Goal: Communication & Community: Answer question/provide support

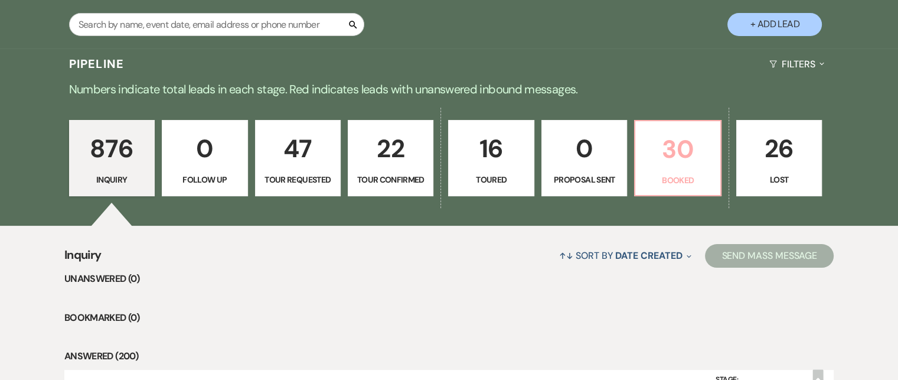
click at [682, 180] on p "Booked" at bounding box center [677, 180] width 70 height 13
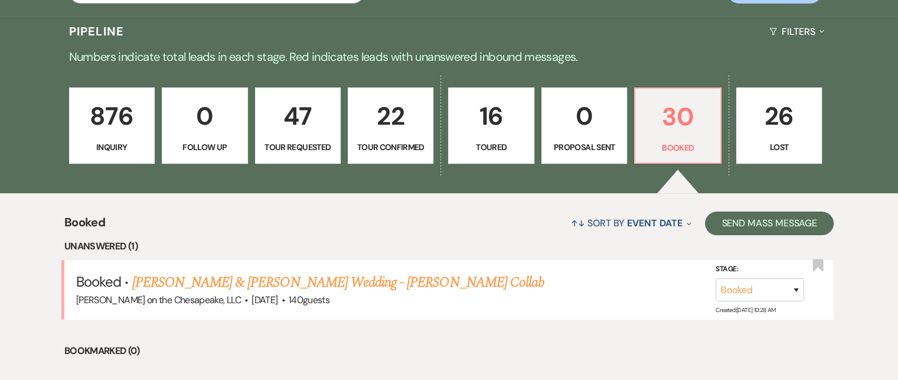
scroll to position [412, 0]
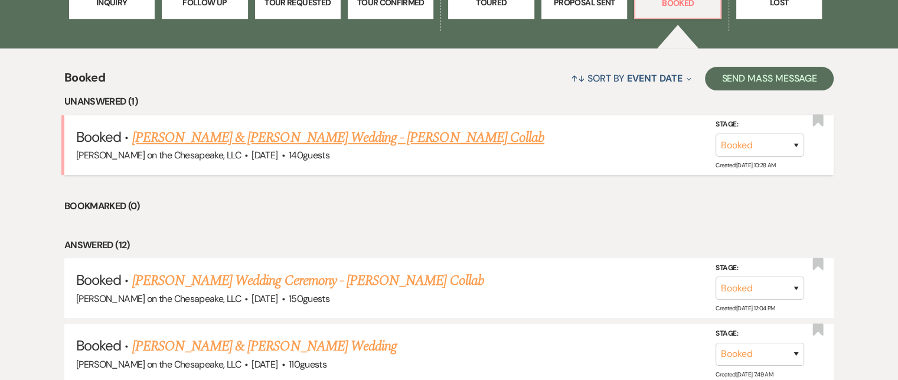
click at [379, 140] on link "[PERSON_NAME] & [PERSON_NAME] Wedding - [PERSON_NAME] Collab" at bounding box center [338, 137] width 412 height 21
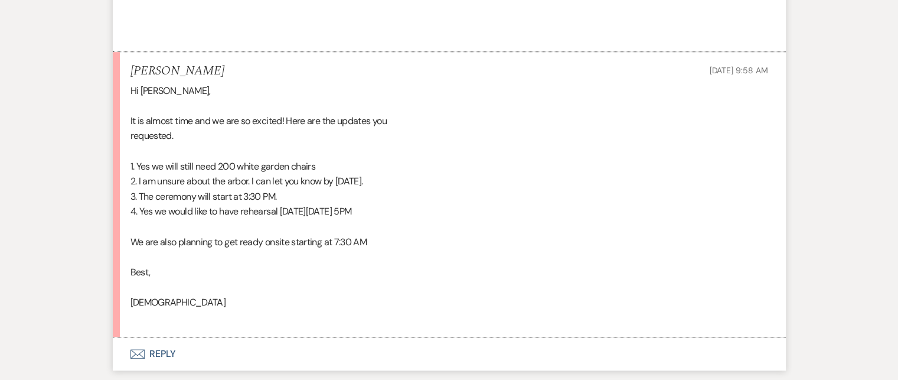
scroll to position [590, 0]
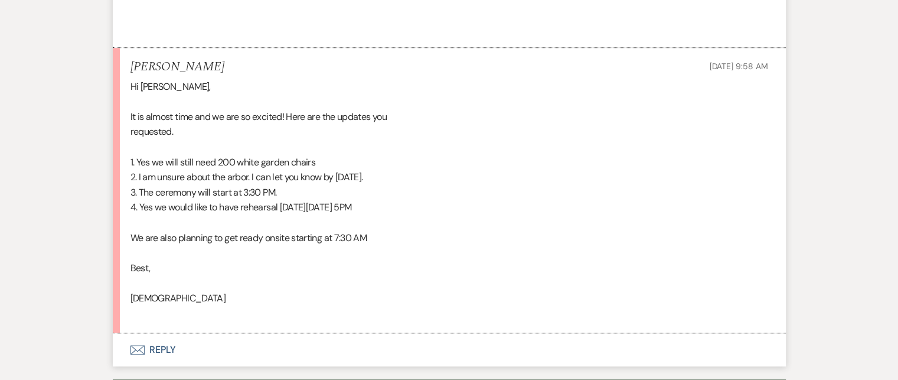
click at [166, 348] on button "Envelope Reply" at bounding box center [449, 349] width 673 height 33
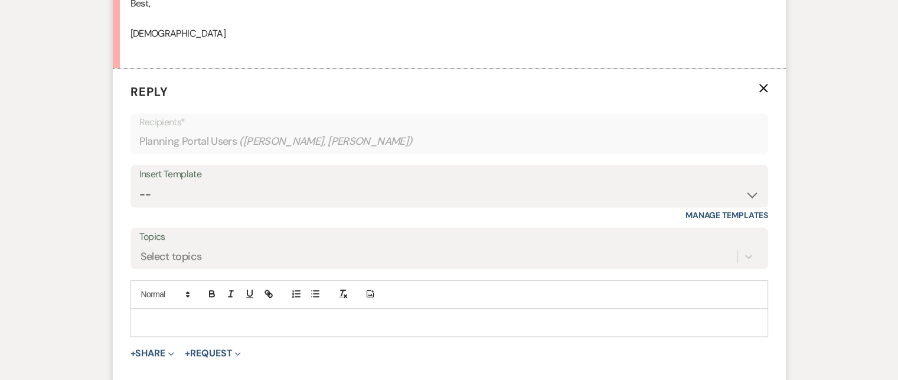
scroll to position [855, 0]
click at [161, 316] on p at bounding box center [449, 322] width 619 height 13
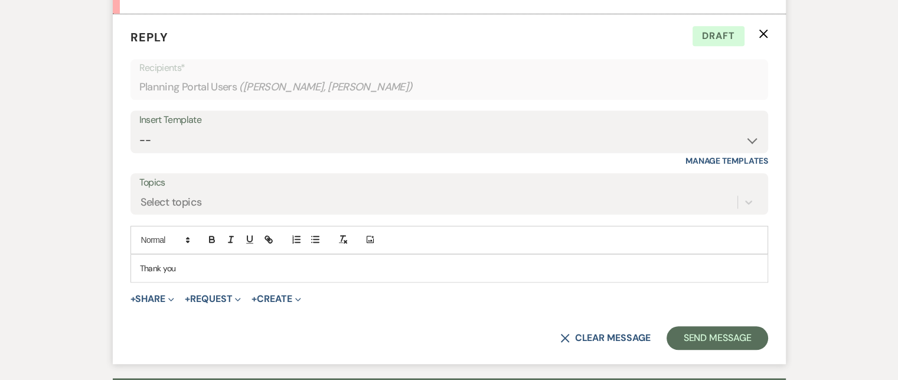
scroll to position [914, 0]
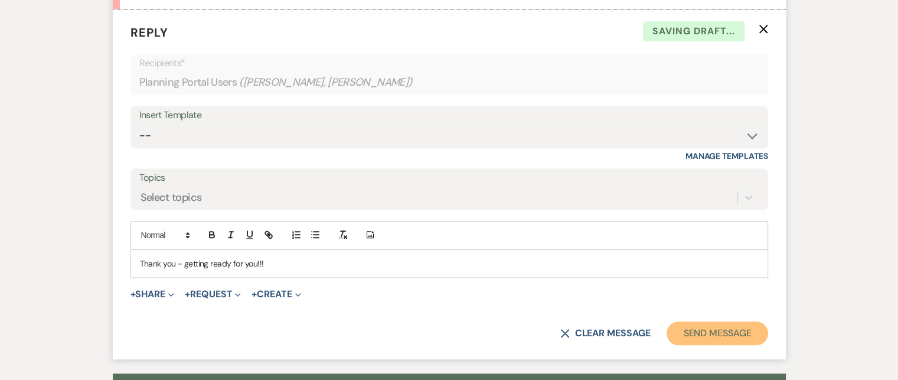
click at [721, 333] on button "Send Message" at bounding box center [716, 333] width 101 height 24
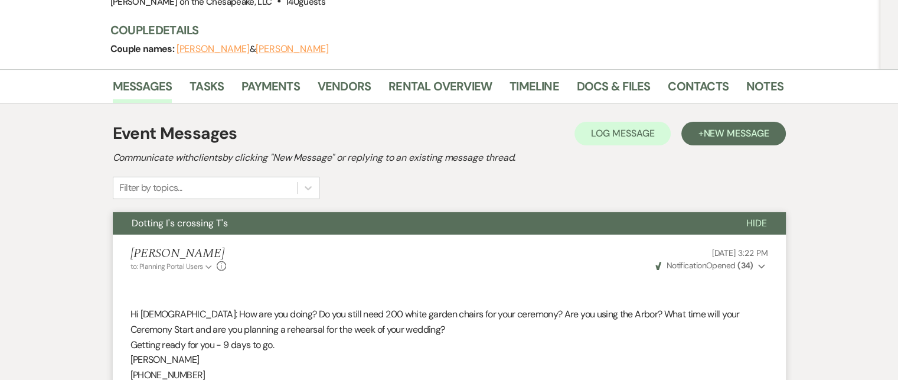
scroll to position [87, 0]
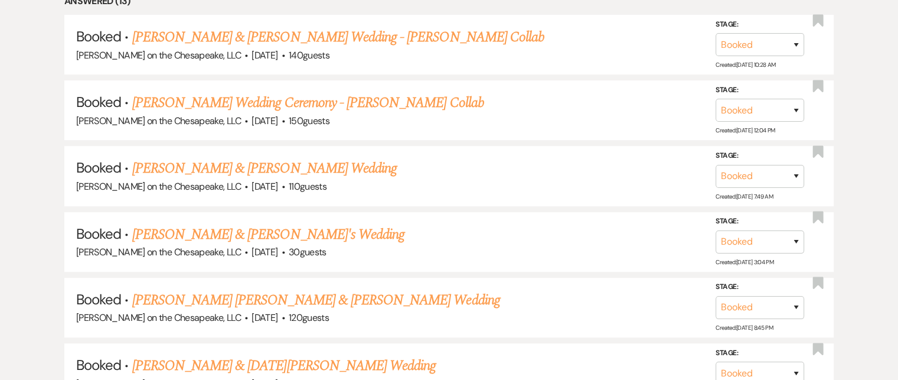
scroll to position [589, 0]
click at [378, 97] on link "[PERSON_NAME] Wedding Ceremony - [PERSON_NAME] Collab" at bounding box center [308, 101] width 352 height 21
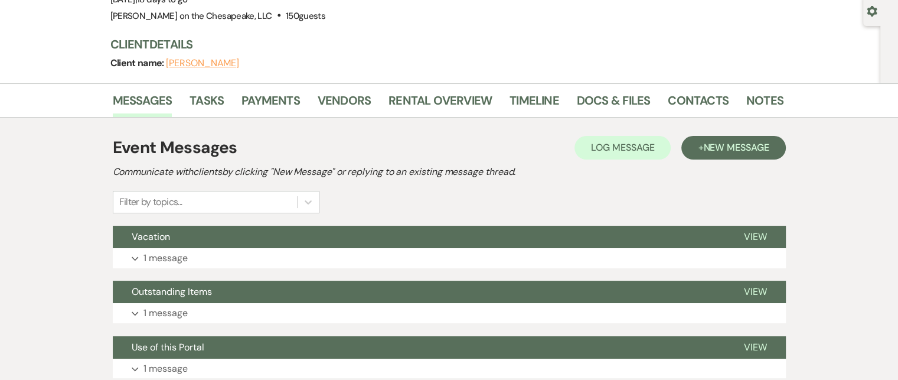
scroll to position [118, 0]
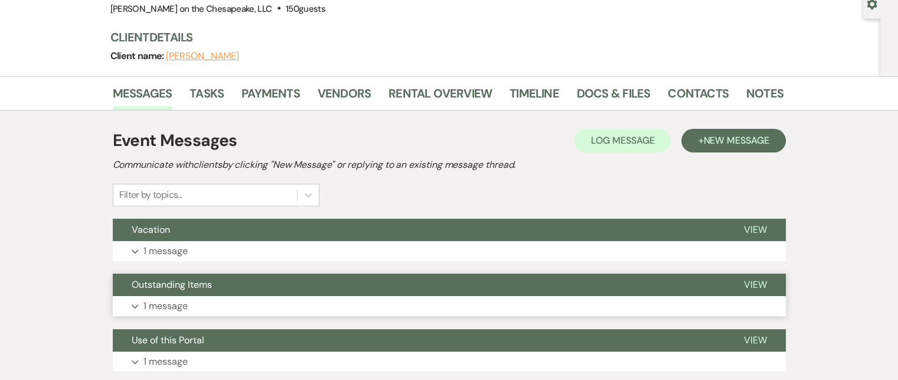
click at [756, 280] on span "View" at bounding box center [755, 284] width 23 height 12
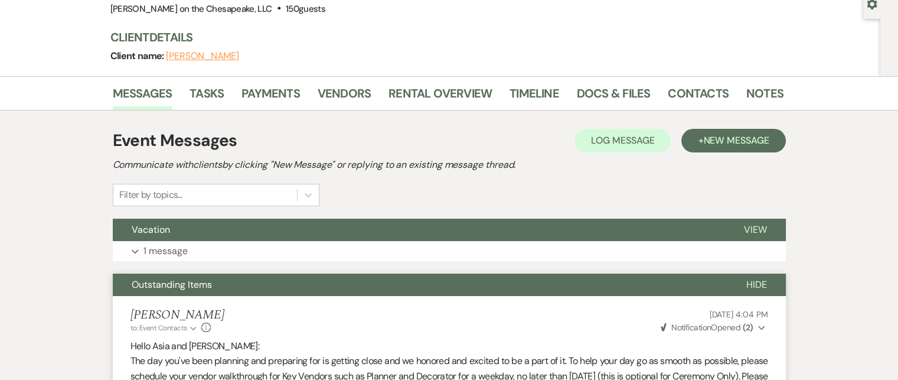
scroll to position [0, 0]
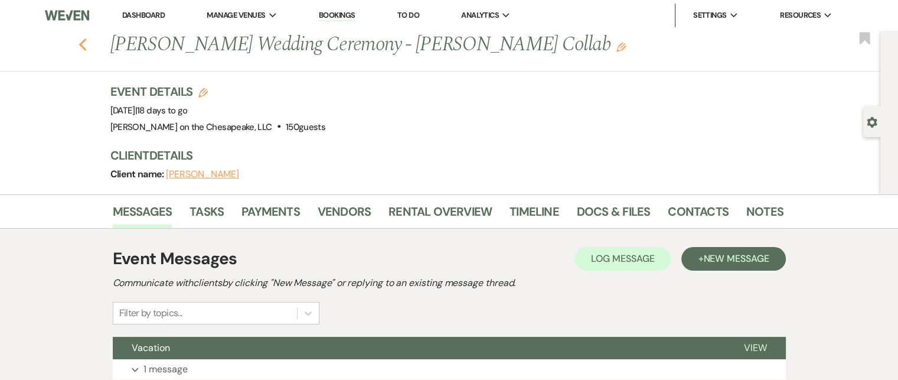
click at [87, 45] on icon "Previous" at bounding box center [83, 45] width 9 height 14
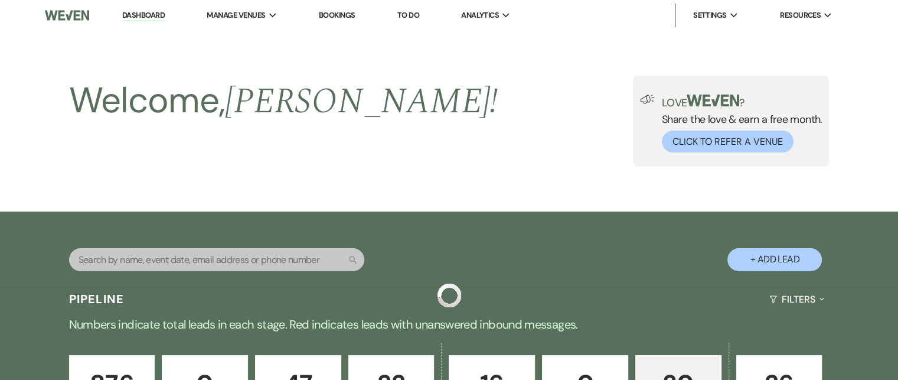
scroll to position [589, 0]
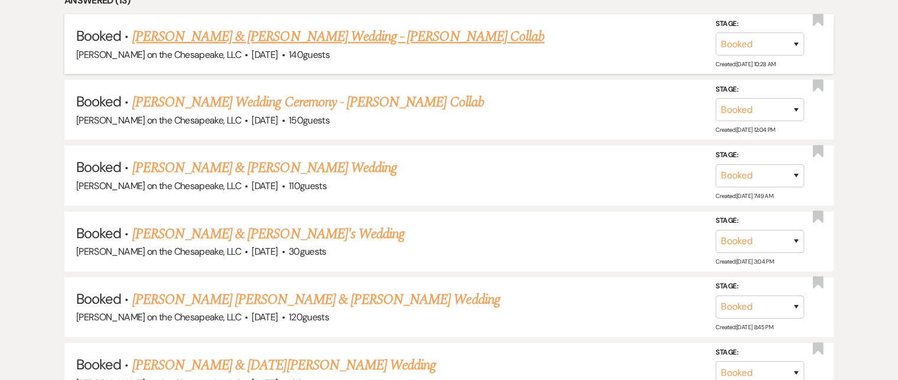
click at [354, 33] on link "[PERSON_NAME] & [PERSON_NAME] Wedding - [PERSON_NAME] Collab" at bounding box center [338, 36] width 412 height 21
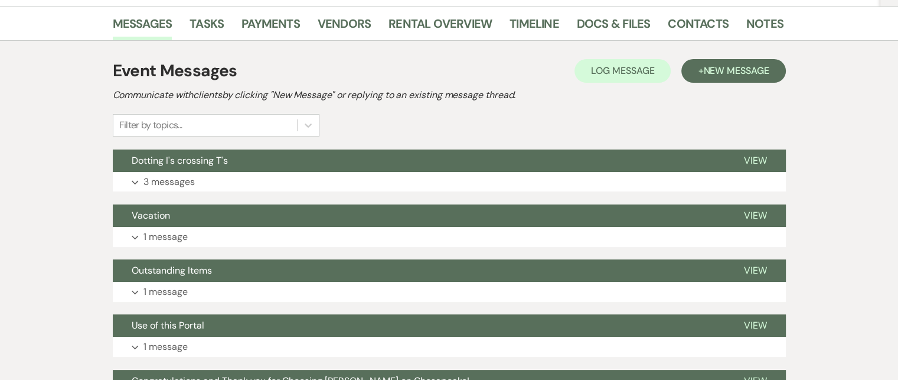
scroll to position [214, 0]
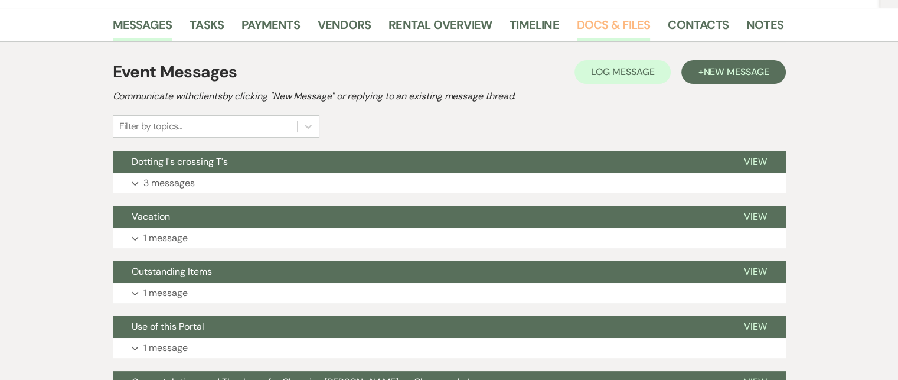
click at [607, 25] on link "Docs & Files" at bounding box center [613, 28] width 73 height 26
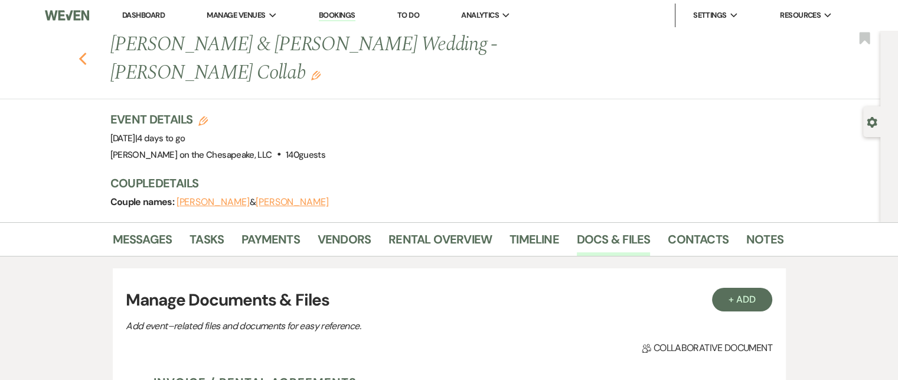
click at [86, 54] on use "button" at bounding box center [83, 59] width 8 height 13
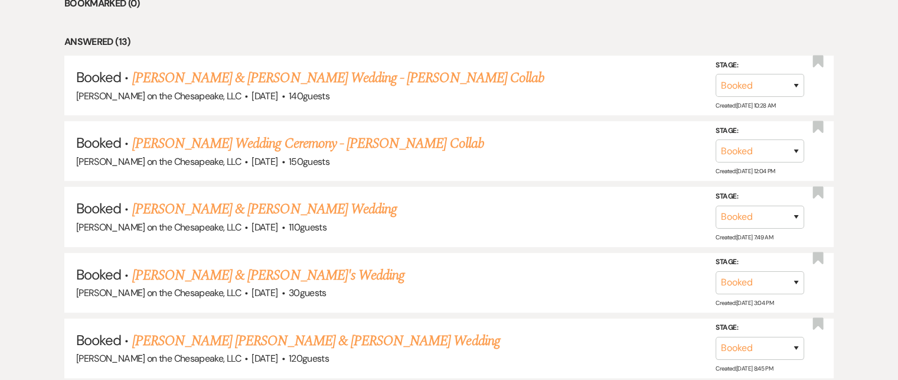
scroll to position [530, 0]
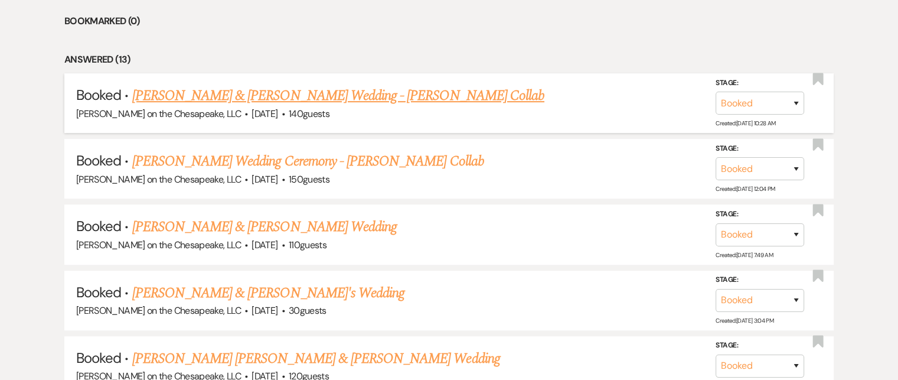
click at [300, 95] on link "[PERSON_NAME] & [PERSON_NAME] Wedding - [PERSON_NAME] Collab" at bounding box center [338, 95] width 412 height 21
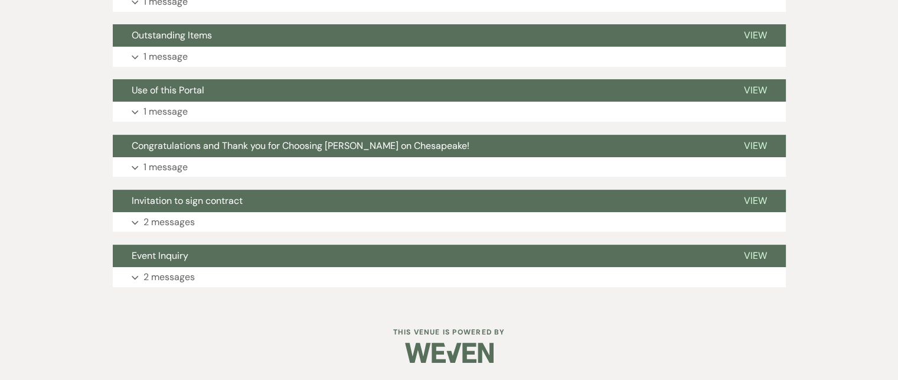
click at [300, 95] on button "Use of this Portal" at bounding box center [419, 90] width 612 height 22
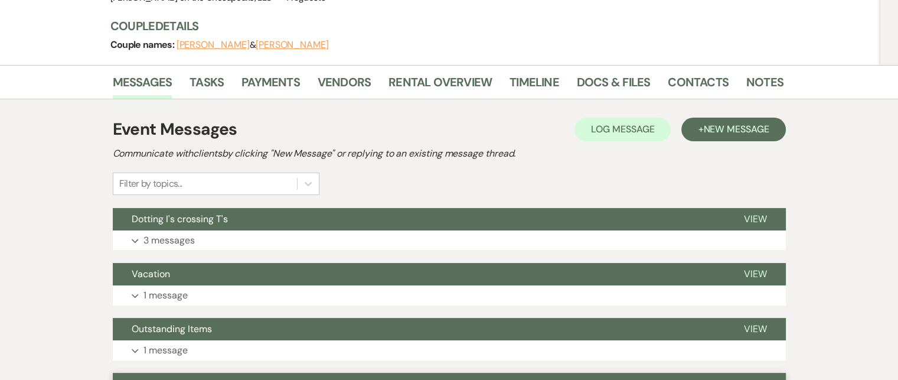
scroll to position [155, 0]
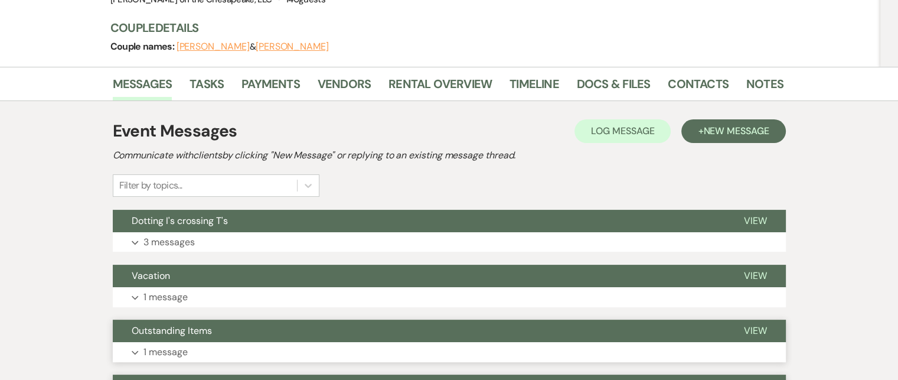
click at [201, 328] on span "Outstanding Items" at bounding box center [172, 330] width 80 height 12
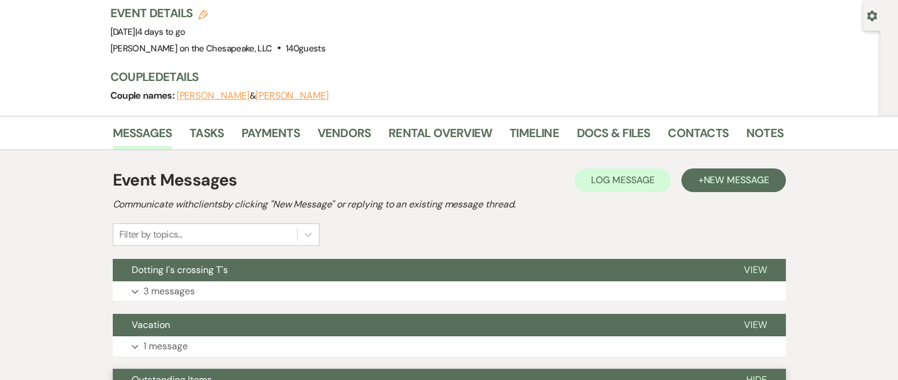
scroll to position [0, 0]
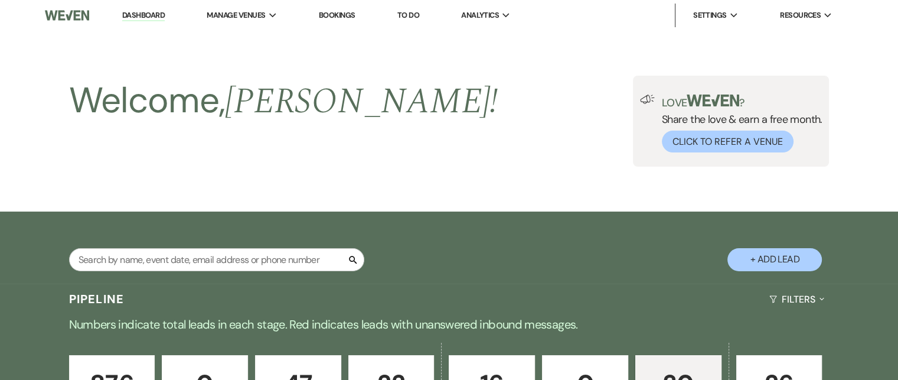
scroll to position [530, 0]
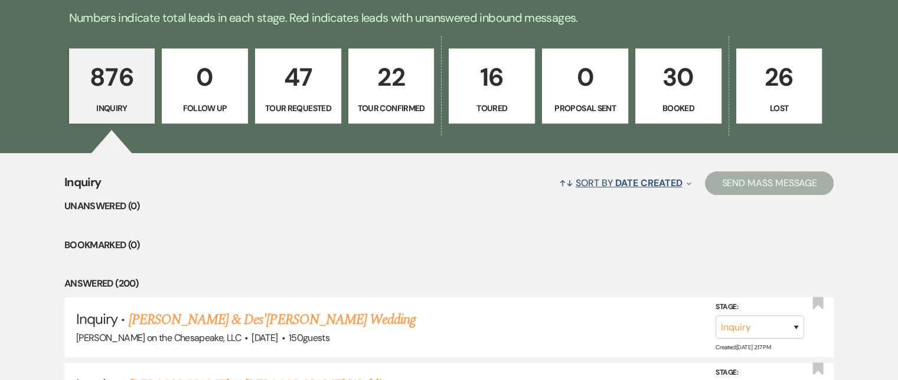
scroll to position [295, 0]
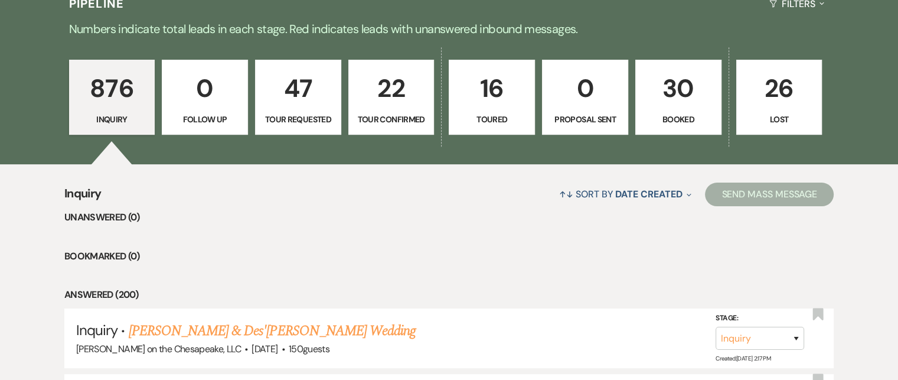
click at [685, 117] on p "Booked" at bounding box center [678, 119] width 71 height 13
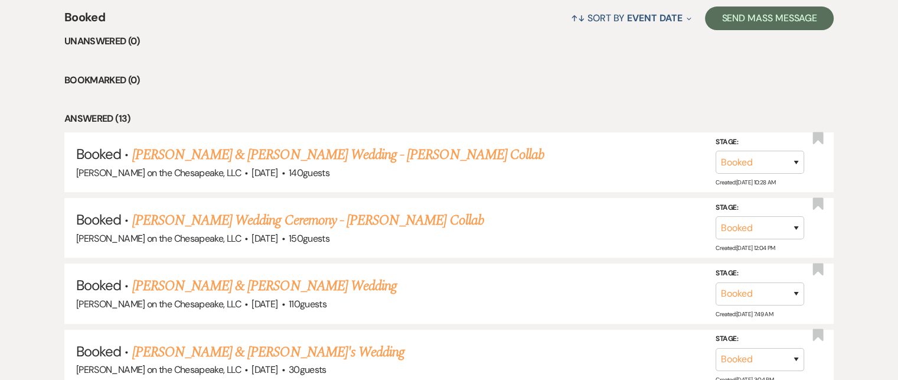
scroll to position [472, 0]
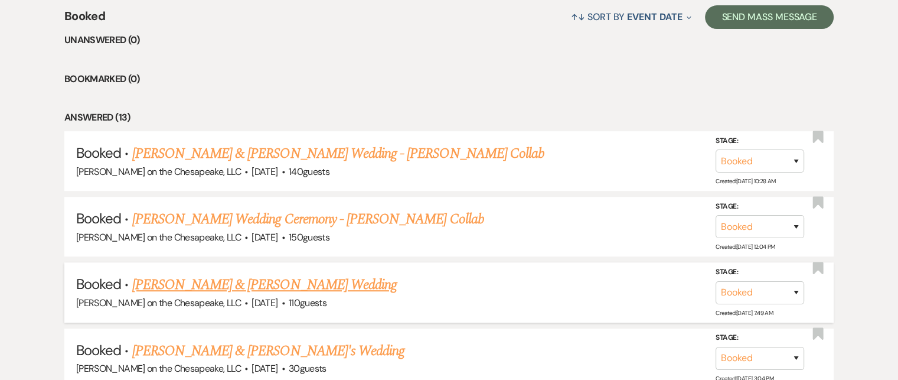
click at [323, 283] on link "[PERSON_NAME] & [PERSON_NAME] Wedding" at bounding box center [264, 284] width 264 height 21
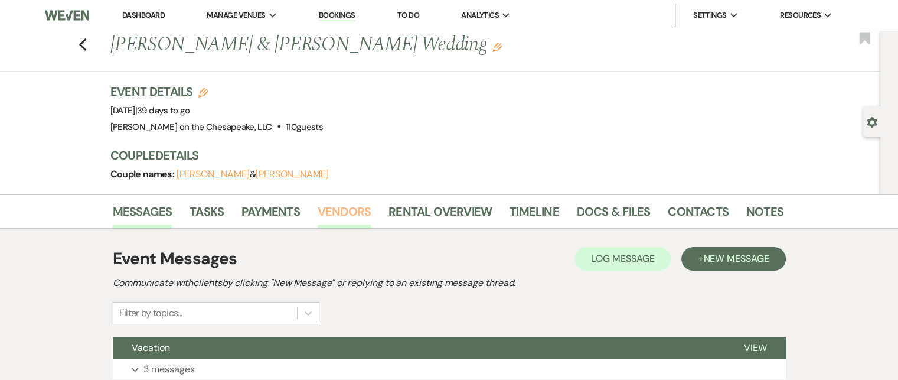
click at [350, 210] on link "Vendors" at bounding box center [344, 215] width 53 height 26
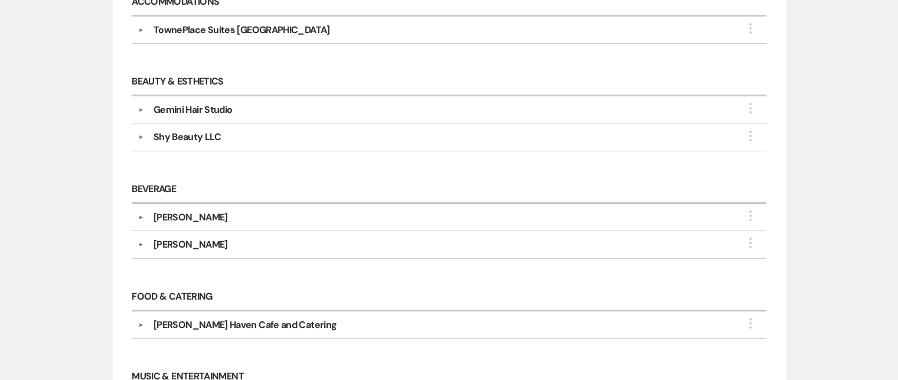
scroll to position [413, 0]
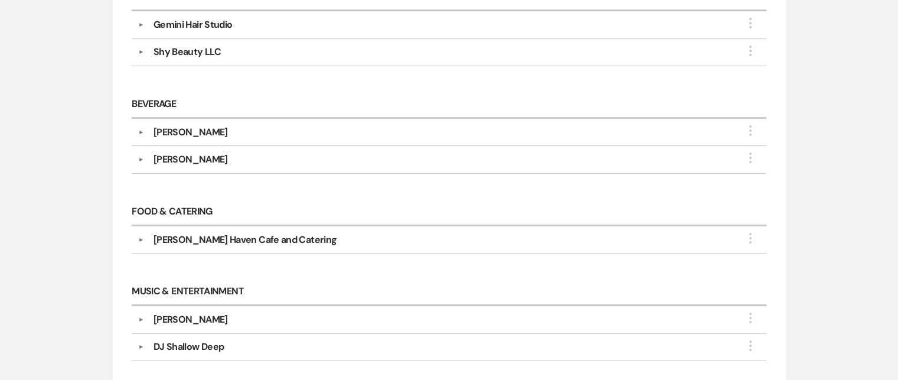
click at [263, 236] on div "[PERSON_NAME] Haven Cafe and Catering" at bounding box center [244, 240] width 183 height 14
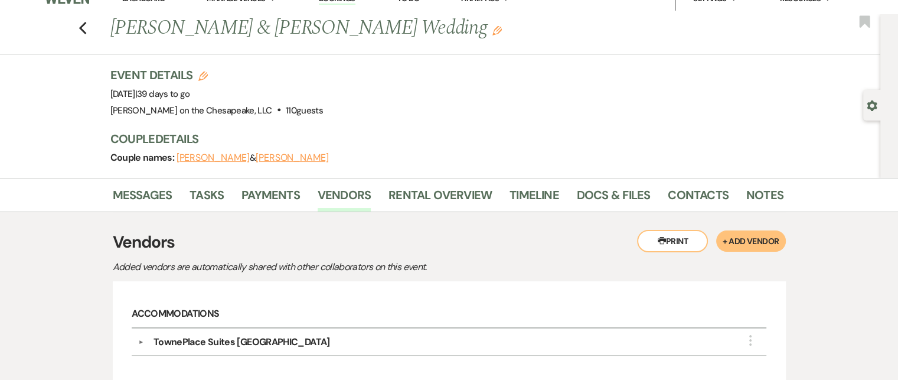
scroll to position [0, 0]
